Goal: Transaction & Acquisition: Purchase product/service

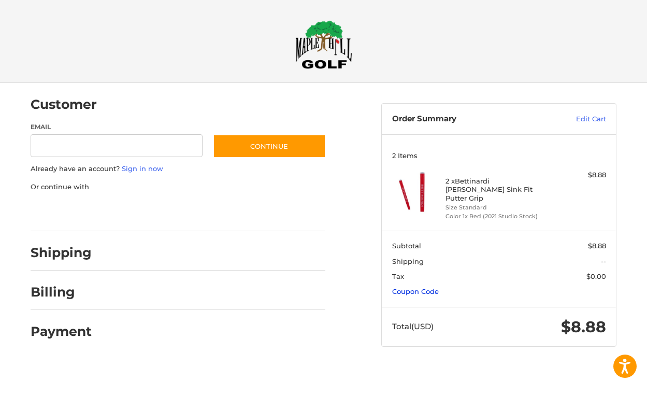
click at [430, 287] on link "Coupon Code" at bounding box center [415, 291] width 47 height 8
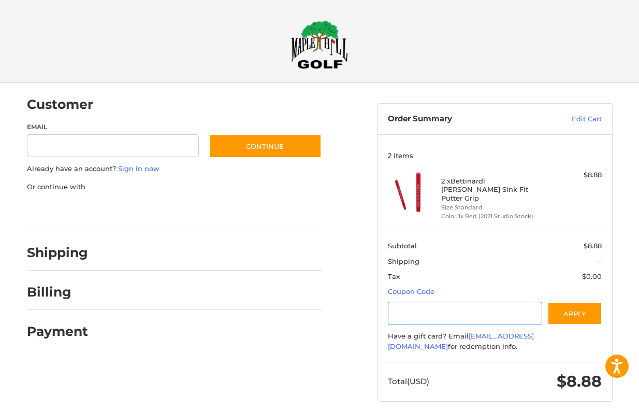
click at [431, 309] on input "Gift Certificate or Coupon Code" at bounding box center [465, 312] width 154 height 23
type input "**********"
click at [551, 301] on button "Apply" at bounding box center [574, 312] width 55 height 23
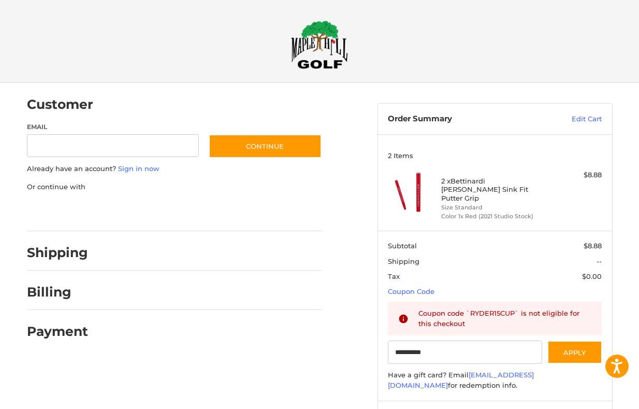
scroll to position [45, 0]
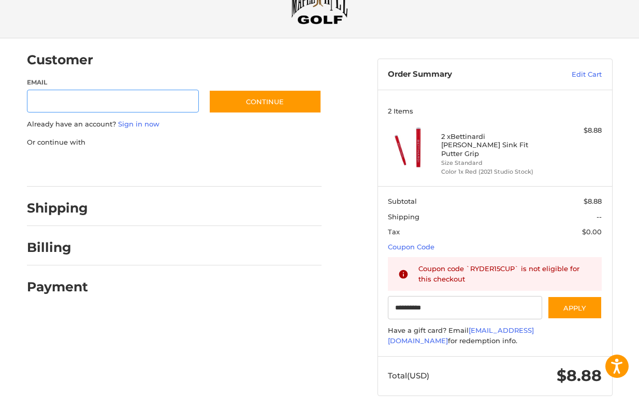
click at [131, 104] on input "Email" at bounding box center [113, 101] width 172 height 23
click at [104, 60] on div at bounding box center [212, 62] width 219 height 13
click at [141, 120] on link "Sign in now" at bounding box center [138, 124] width 41 height 8
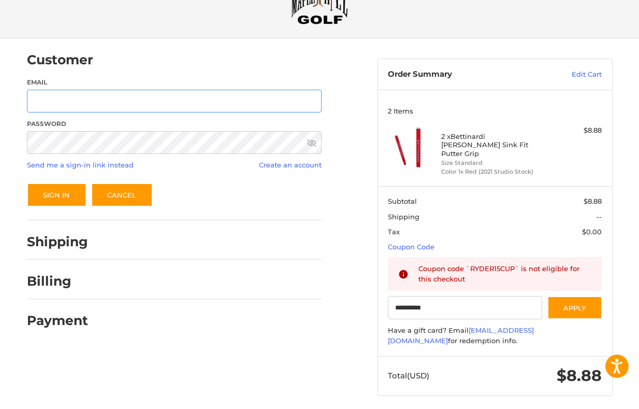
click at [110, 93] on input "Email" at bounding box center [174, 101] width 295 height 23
type input "**********"
click at [51, 195] on button "Sign In" at bounding box center [57, 195] width 60 height 24
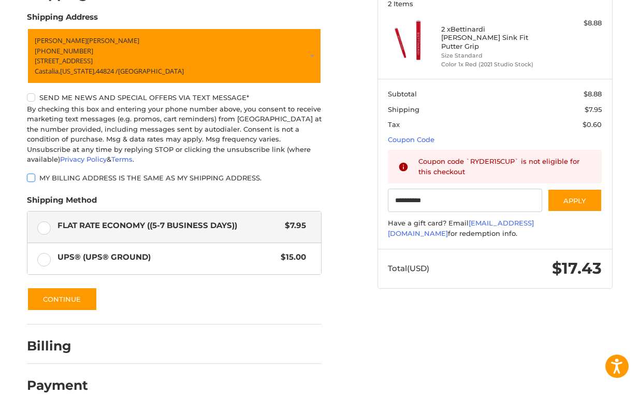
scroll to position [156, 0]
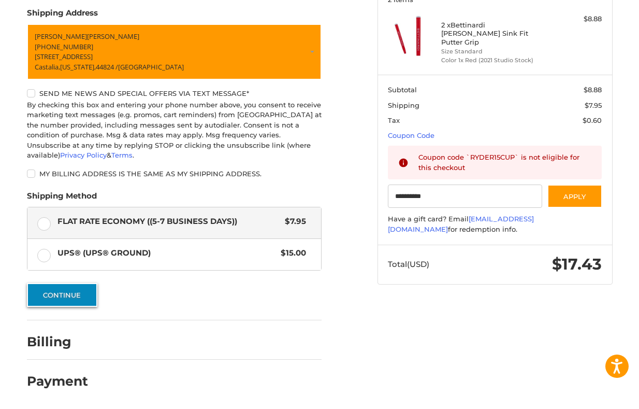
click at [85, 293] on button "Continue" at bounding box center [62, 295] width 70 height 24
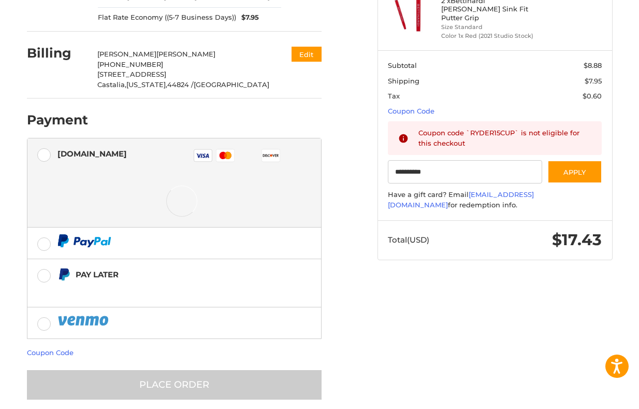
scroll to position [194, 0]
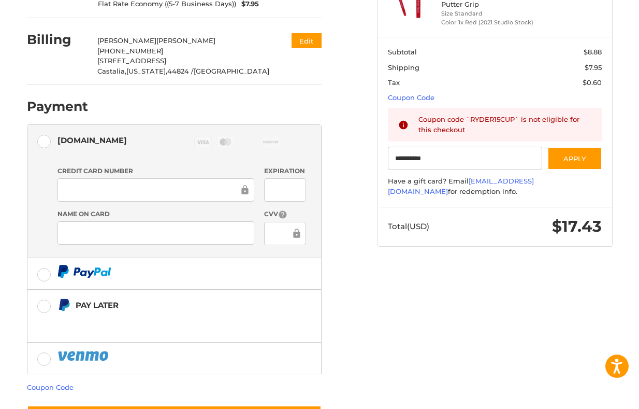
click at [484, 271] on div "**********" at bounding box center [319, 173] width 621 height 568
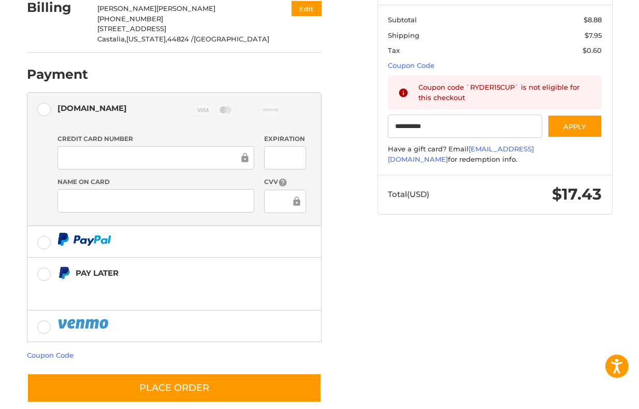
scroll to position [242, 0]
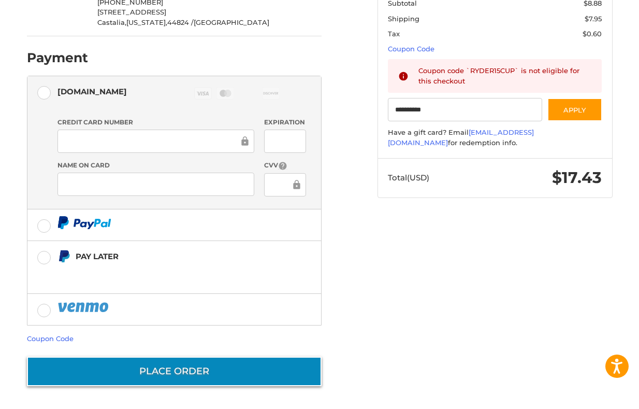
click at [216, 369] on button "Place Order" at bounding box center [174, 371] width 295 height 30
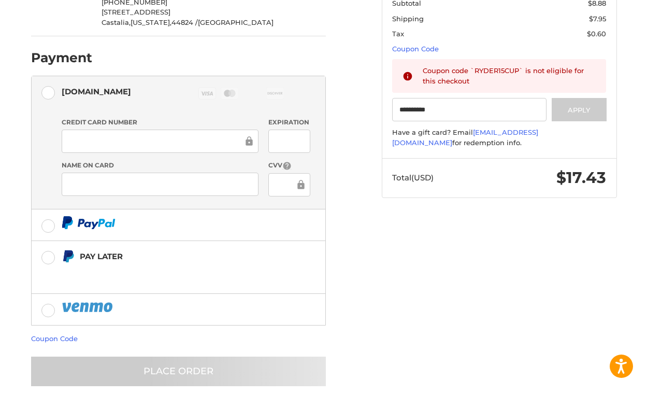
scroll to position [0, 0]
